Goal: Task Accomplishment & Management: Use online tool/utility

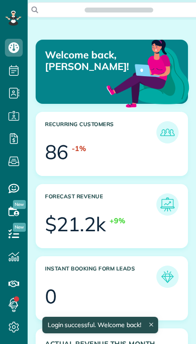
scroll to position [63, 142]
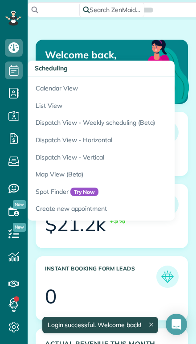
click at [43, 85] on link "Calendar View" at bounding box center [139, 87] width 223 height 20
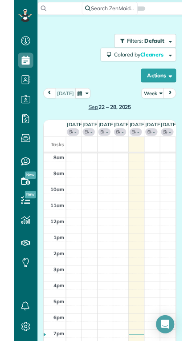
scroll to position [4, 4]
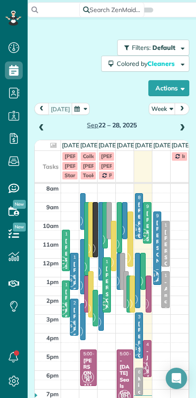
click at [162, 113] on button "Week" at bounding box center [162, 109] width 27 height 12
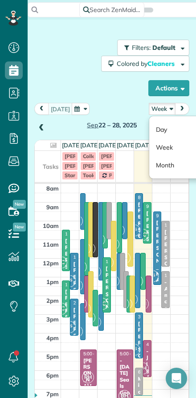
click at [160, 127] on link "Day" at bounding box center [184, 130] width 70 height 18
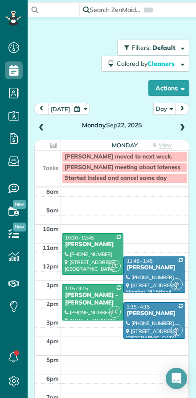
click at [57, 108] on button "[DATE]" at bounding box center [60, 109] width 24 height 12
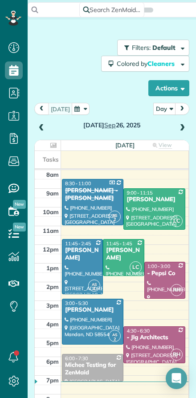
click at [82, 314] on div at bounding box center [92, 321] width 61 height 45
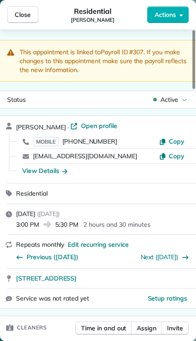
click at [20, 14] on span "Close" at bounding box center [23, 14] width 16 height 9
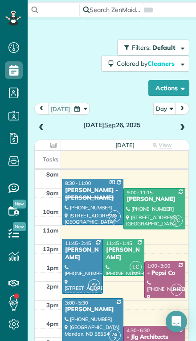
click at [77, 251] on div at bounding box center [82, 266] width 40 height 54
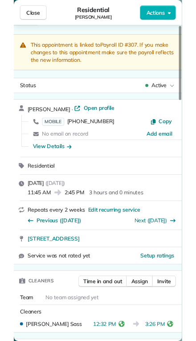
scroll to position [398, 28]
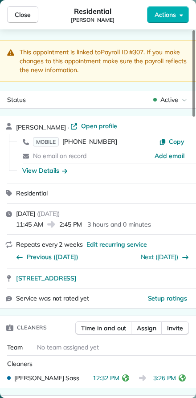
click at [20, 16] on span "Close" at bounding box center [23, 14] width 16 height 9
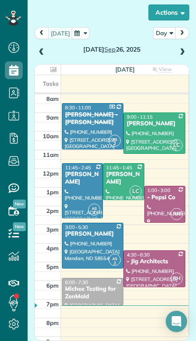
scroll to position [76, 0]
click at [189, 29] on div "[DATE]" at bounding box center [111, 42] width 155 height 31
click at [182, 49] on span at bounding box center [182, 53] width 10 height 8
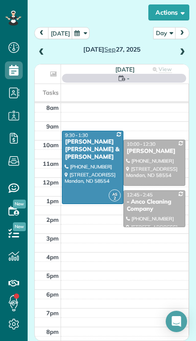
scroll to position [75, 0]
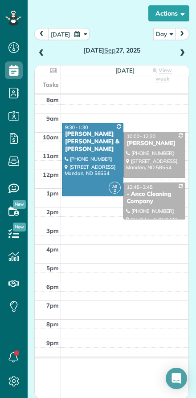
scroll to position [76, 0]
